Goal: Task Accomplishment & Management: Use online tool/utility

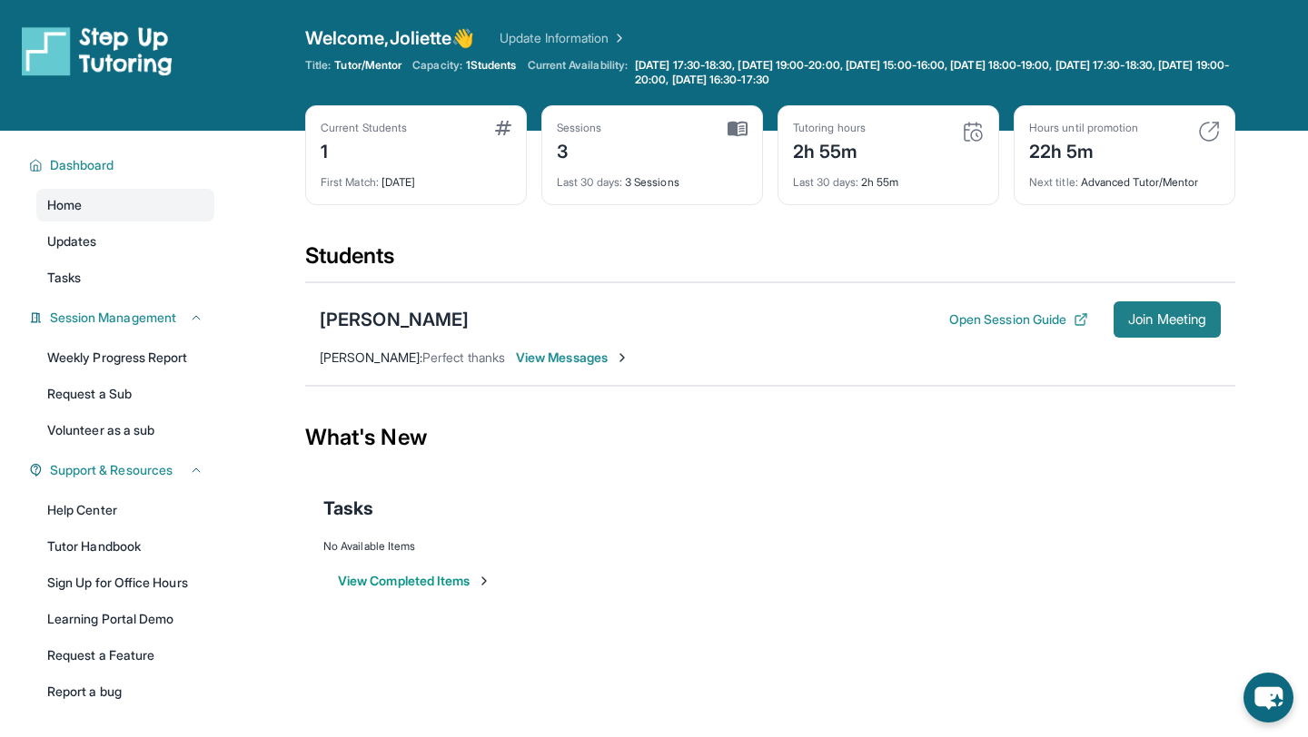
click at [1135, 317] on span "Join Meeting" at bounding box center [1167, 319] width 78 height 11
click at [740, 132] on img at bounding box center [738, 129] width 20 height 16
click at [998, 327] on button "Open Session Guide" at bounding box center [1018, 320] width 139 height 18
